Goal: Transaction & Acquisition: Book appointment/travel/reservation

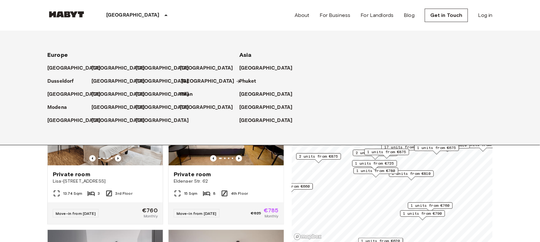
scroll to position [1292, 0]
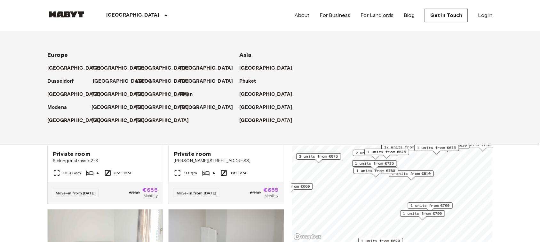
click at [97, 82] on p "[GEOGRAPHIC_DATA]" at bounding box center [119, 82] width 53 height 8
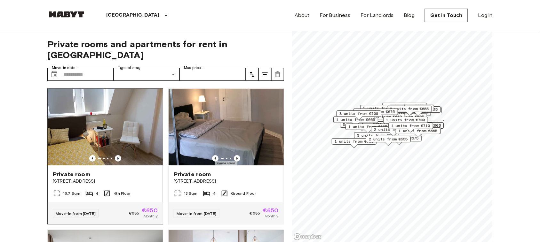
click at [125, 130] on img at bounding box center [105, 127] width 115 height 77
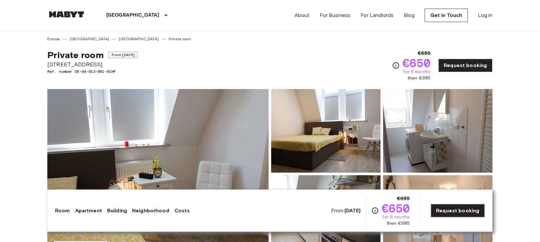
copy div "Private room From [DATE] [STREET_ADDRESS]"
drag, startPoint x: 109, startPoint y: 62, endPoint x: 46, endPoint y: 49, distance: 64.5
copy span "€650"
drag, startPoint x: 402, startPoint y: 59, endPoint x: 435, endPoint y: 61, distance: 33.0
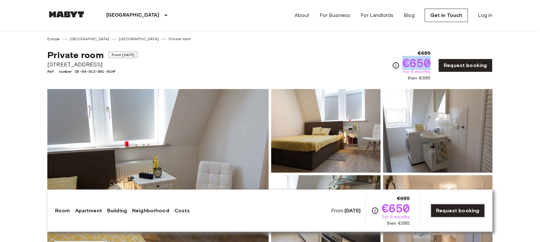
click at [435, 61] on div "€685 €650 for 6 months then €685 Request booking" at bounding box center [442, 66] width 100 height 32
click at [207, 242] on img at bounding box center [157, 174] width 221 height 170
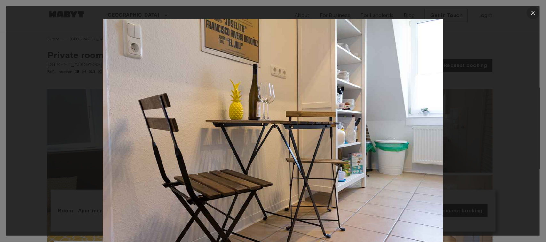
click at [533, 16] on icon "button" at bounding box center [533, 13] width 8 height 8
